Goal: Check status: Check status

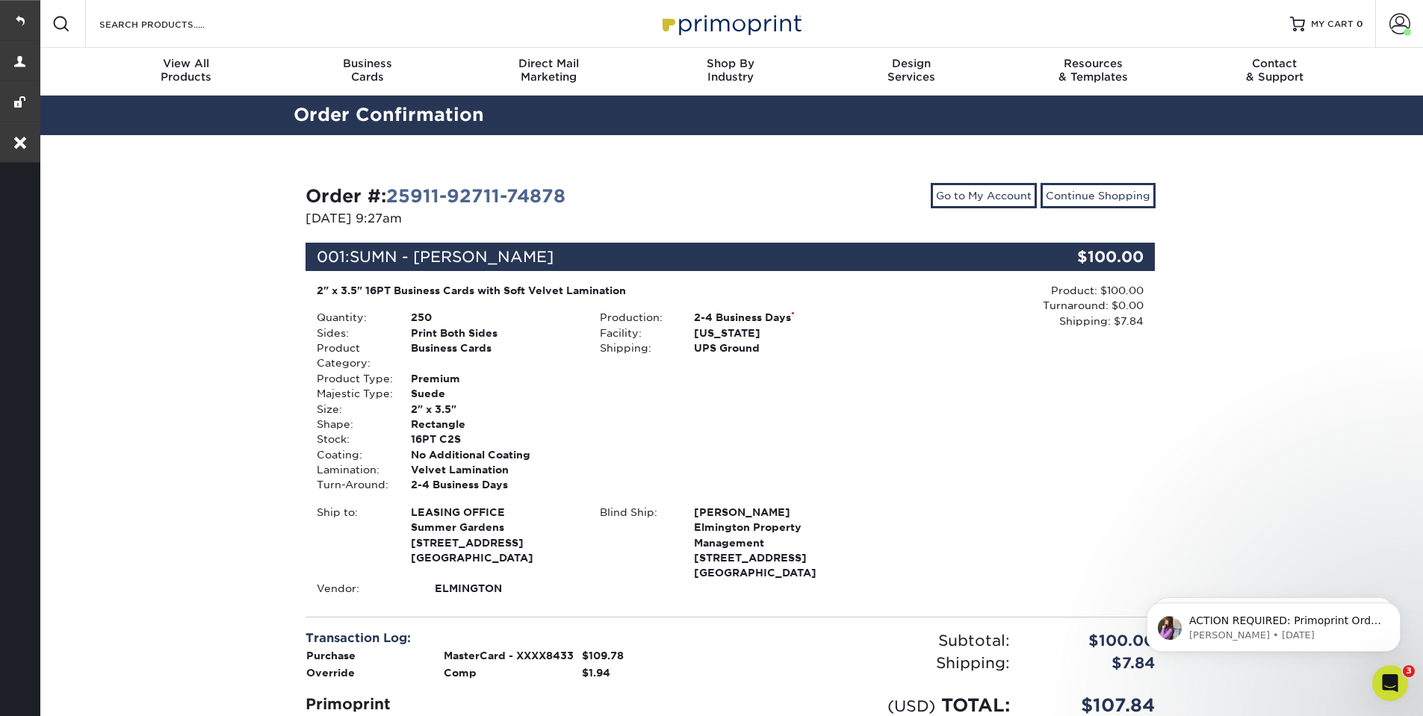
drag, startPoint x: 390, startPoint y: 292, endPoint x: 437, endPoint y: 295, distance: 47.2
click at [437, 295] on div "2" x 3.5" 16PT Business Cards with Soft Velvet Lamination" at bounding box center [589, 290] width 545 height 15
drag, startPoint x: 308, startPoint y: 291, endPoint x: 666, endPoint y: 286, distance: 357.9
click at [666, 286] on div "2" x 3.5" 16PT Business Cards with Soft Velvet Lamination Quantity: 250 Sides: …" at bounding box center [589, 439] width 567 height 313
copy div "2" x 3.5" 16PT Business Cards with Soft Velvet Lamination"
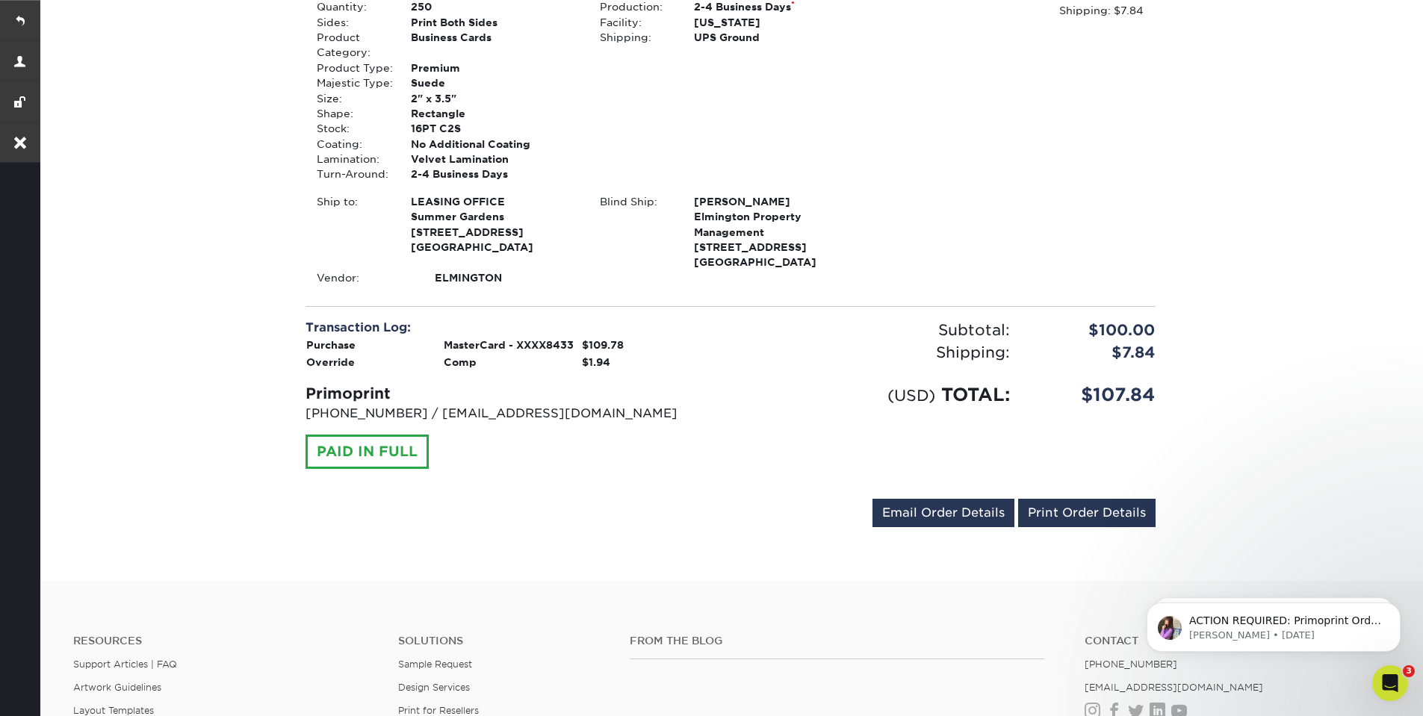
scroll to position [269, 0]
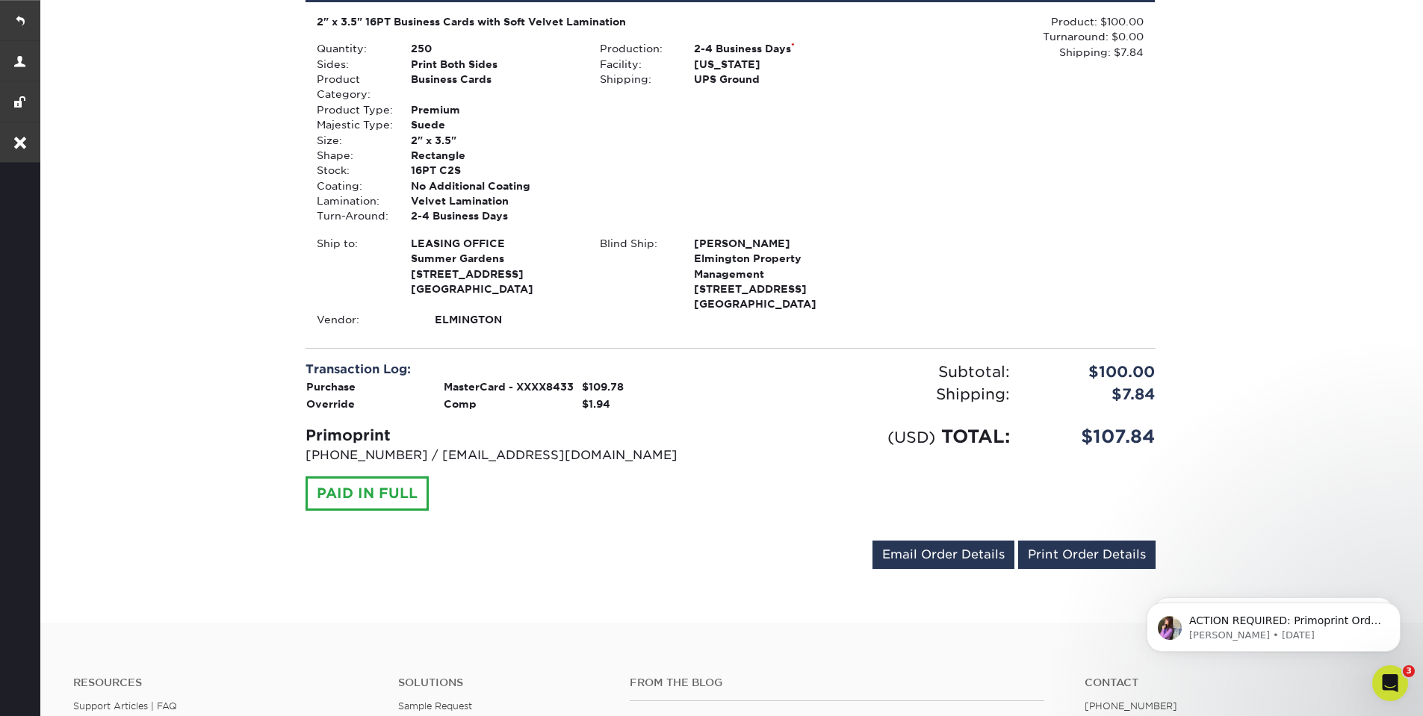
click at [394, 140] on div "Size:" at bounding box center [353, 140] width 94 height 15
drag, startPoint x: 320, startPoint y: 123, endPoint x: 462, endPoint y: 120, distance: 141.2
click at [462, 120] on li "Majestic Type: Suede" at bounding box center [447, 124] width 283 height 15
copy li "Majestic Type: Suede"
